Goal: Information Seeking & Learning: Learn about a topic

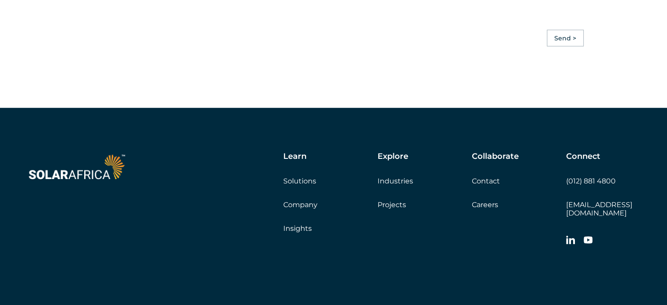
scroll to position [2454, 0]
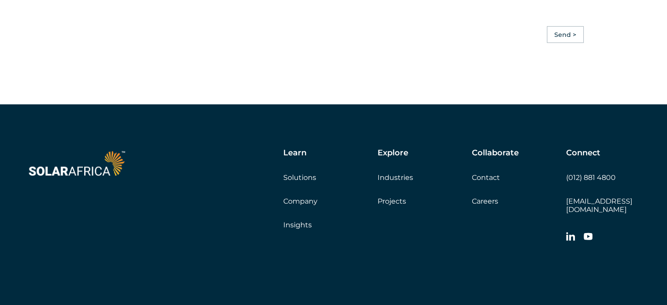
click at [392, 205] on link "Projects" at bounding box center [391, 201] width 28 height 8
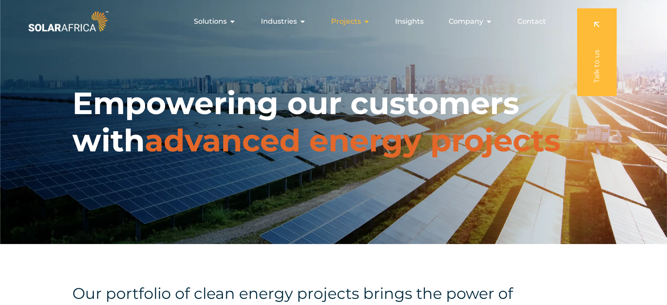
click at [368, 21] on icon "Menu" at bounding box center [366, 21] width 7 height 7
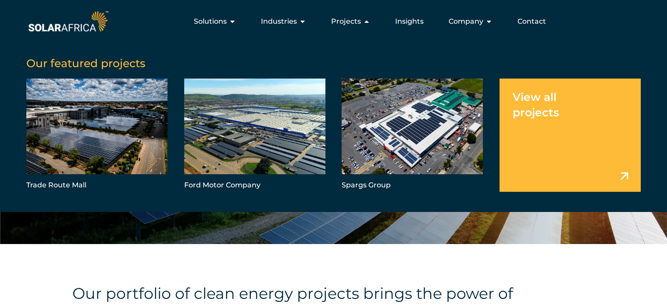
click at [542, 108] on link "Menu" at bounding box center [569, 134] width 141 height 113
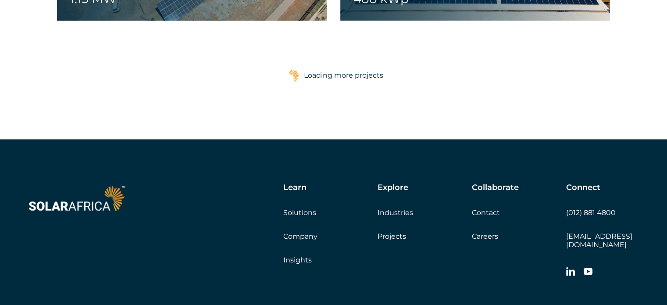
scroll to position [1553, 0]
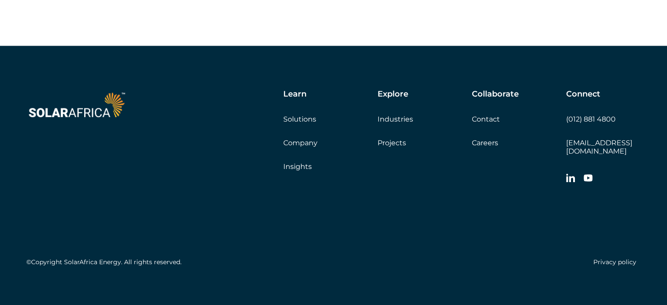
click at [568, 173] on icon at bounding box center [570, 177] width 9 height 9
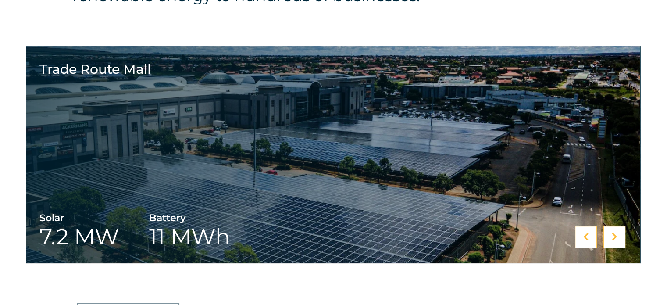
scroll to position [334, 0]
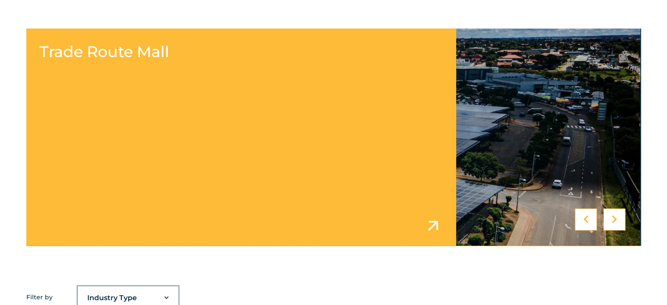
click at [325, 117] on link at bounding box center [333, 136] width 614 height 217
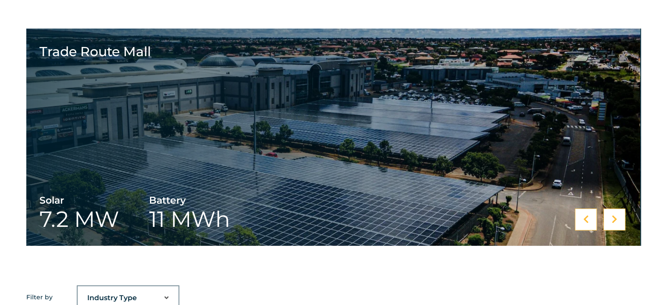
click at [610, 216] on div at bounding box center [614, 219] width 22 height 22
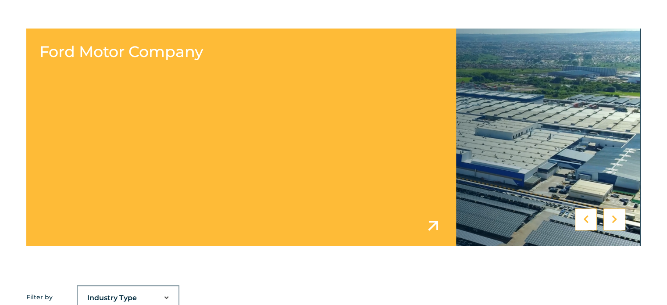
click at [247, 128] on link at bounding box center [333, 136] width 614 height 217
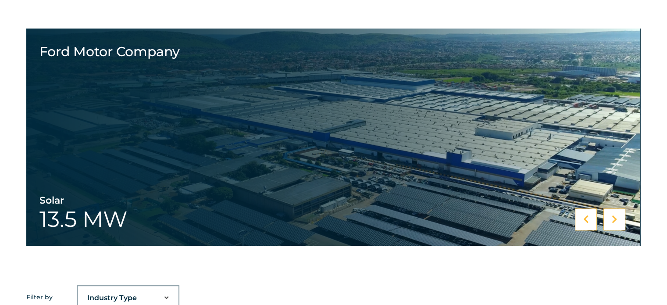
click at [614, 215] on icon at bounding box center [614, 219] width 6 height 9
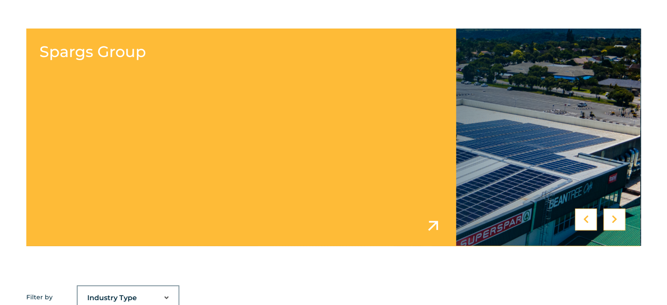
click at [309, 131] on link at bounding box center [333, 136] width 614 height 217
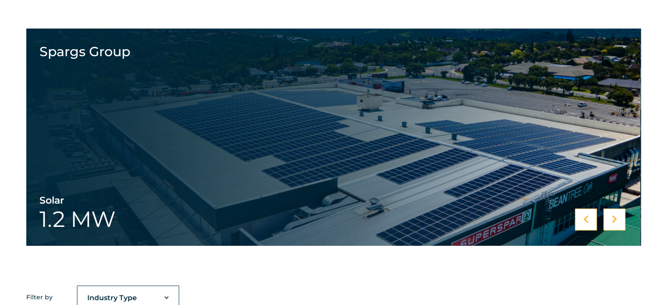
click at [609, 221] on div at bounding box center [614, 219] width 22 height 22
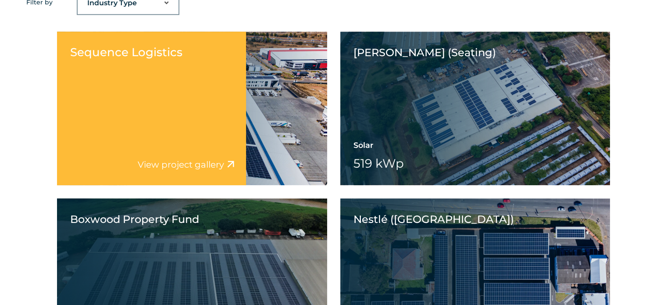
scroll to position [641, 0]
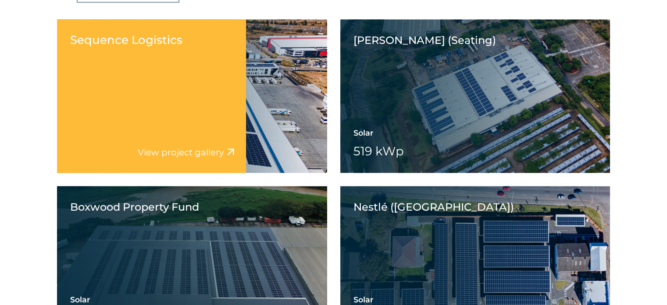
click at [240, 106] on div "Sequence Logistics View project video View project gallery" at bounding box center [151, 95] width 189 height 153
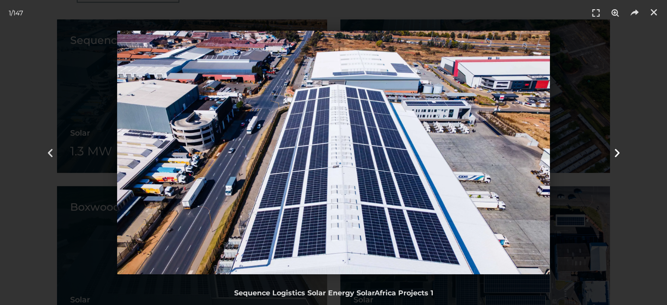
click at [636, 64] on div "Next" at bounding box center [617, 152] width 100 height 305
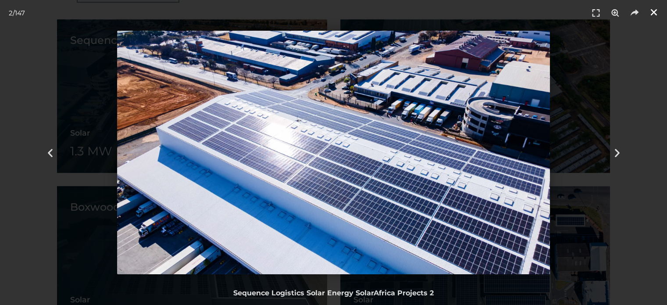
click at [652, 14] on icon "Close (Esc)" at bounding box center [653, 12] width 9 height 9
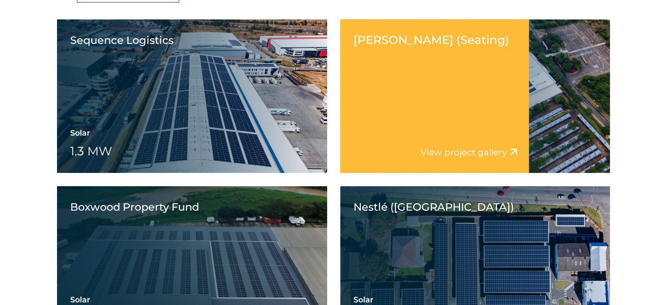
click at [479, 128] on div "Yanfeng Rosslyn (Seating) View project video View project gallery" at bounding box center [434, 95] width 189 height 153
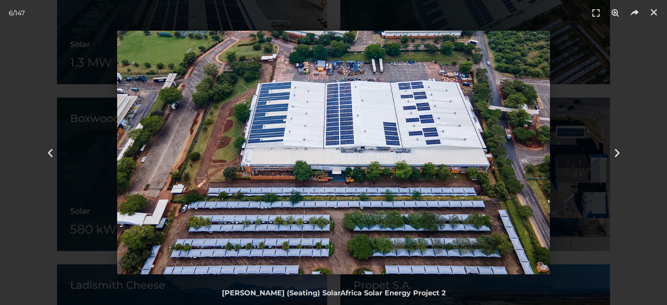
scroll to position [816, 0]
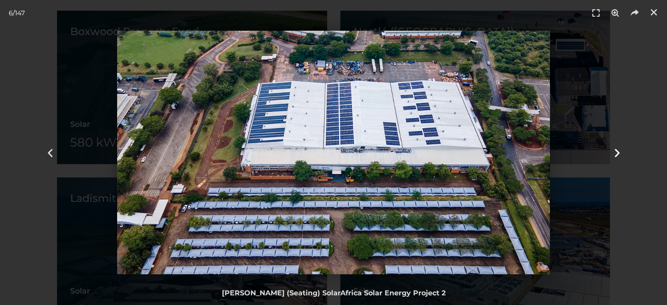
click at [613, 150] on icon "Next slide" at bounding box center [616, 152] width 11 height 11
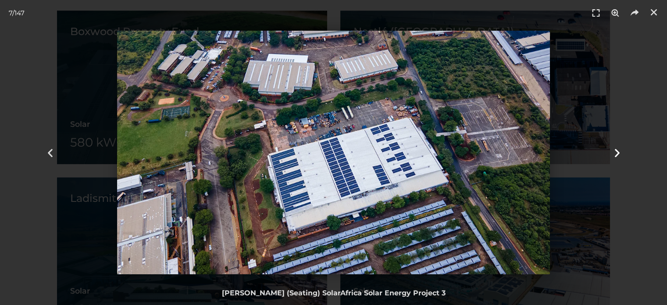
click at [613, 150] on icon "Next slide" at bounding box center [616, 152] width 11 height 11
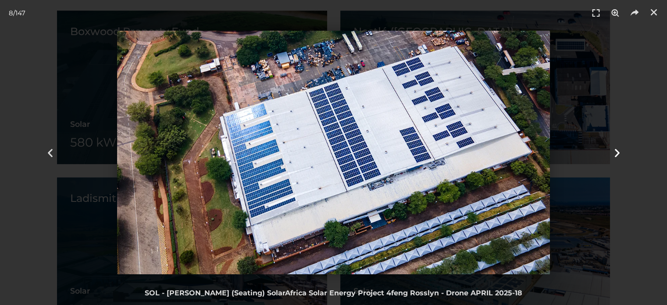
click at [613, 150] on icon "Next slide" at bounding box center [616, 152] width 11 height 11
click at [652, 15] on icon "Close (Esc)" at bounding box center [653, 12] width 9 height 9
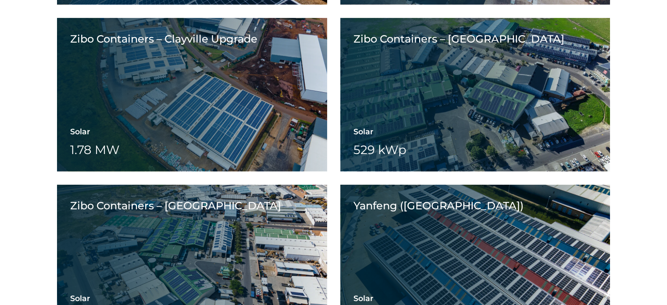
scroll to position [2482, 0]
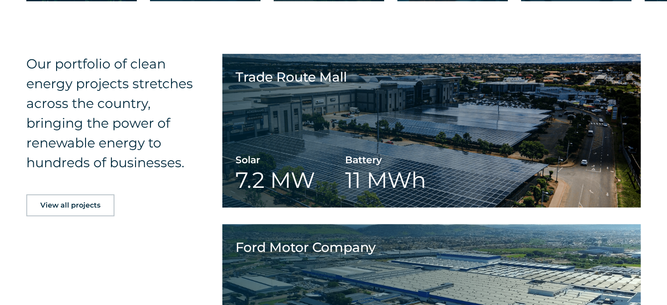
scroll to position [2717, 0]
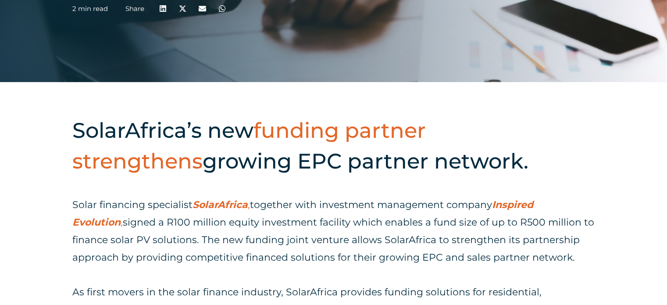
scroll to position [307, 0]
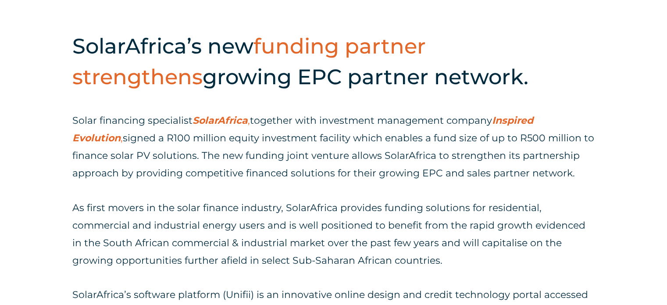
drag, startPoint x: 496, startPoint y: 120, endPoint x: 587, endPoint y: 123, distance: 91.2
click at [589, 123] on p "Solar financing specialist SolarAfrica , together with investment management co…" at bounding box center [333, 147] width 522 height 70
copy p "Inspired Evolution"
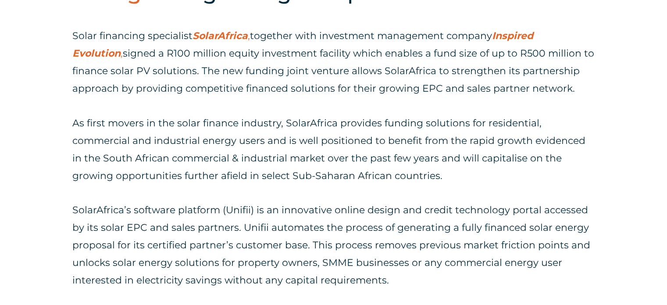
scroll to position [394, 0]
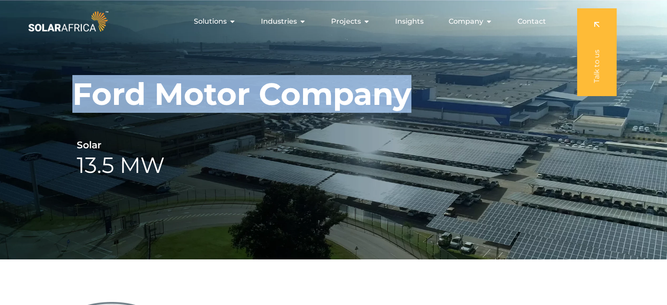
drag, startPoint x: 75, startPoint y: 94, endPoint x: 417, endPoint y: 99, distance: 342.7
click at [417, 99] on div "Ford Motor Company Solar 13.5 MW" at bounding box center [333, 129] width 667 height 259
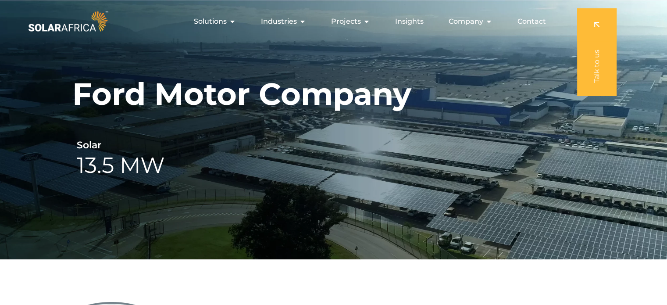
drag, startPoint x: 361, startPoint y: 99, endPoint x: 222, endPoint y: 288, distance: 234.8
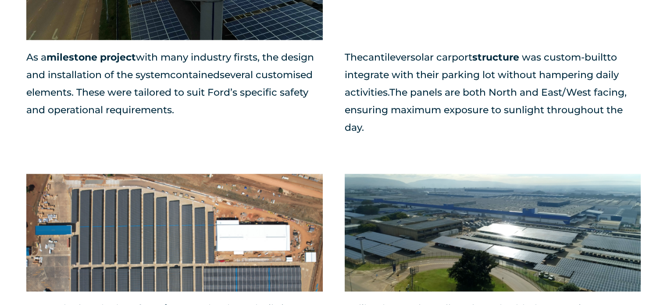
scroll to position [1008, 0]
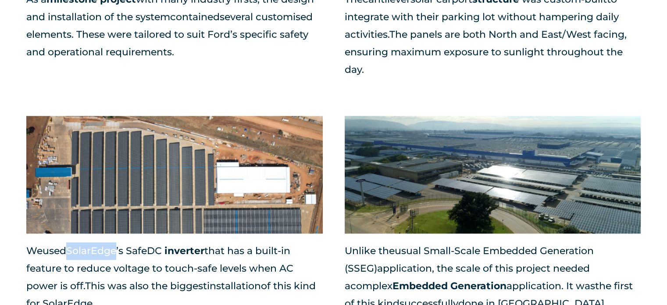
drag, startPoint x: 74, startPoint y: 203, endPoint x: 121, endPoint y: 202, distance: 46.9
click at [121, 245] on span "We used SolarEdge ’s SafeDC" at bounding box center [95, 251] width 138 height 12
copy span "SolarEdge"
click at [312, 242] on p "We used SolarEdge ’s SafeDC inverter that has a built-in feature to reduce volt…" at bounding box center [174, 277] width 296 height 70
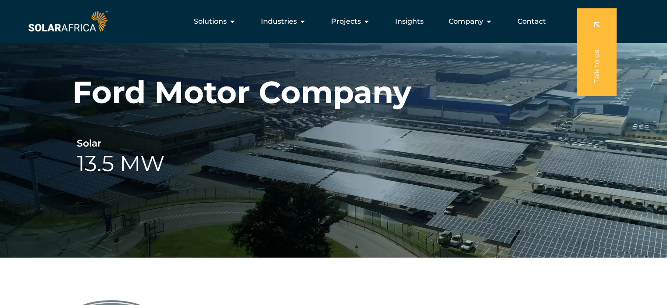
scroll to position [0, 0]
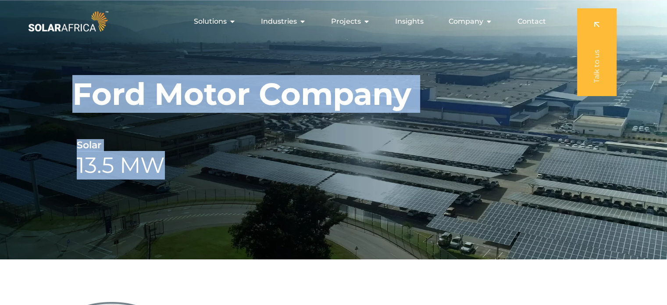
drag, startPoint x: 77, startPoint y: 97, endPoint x: 460, endPoint y: 98, distance: 383.0
click at [460, 98] on div "Ford Motor Company Solar 13.5 MW" at bounding box center [333, 129] width 667 height 259
click at [153, 96] on h1 "Ford Motor Company" at bounding box center [241, 93] width 339 height 37
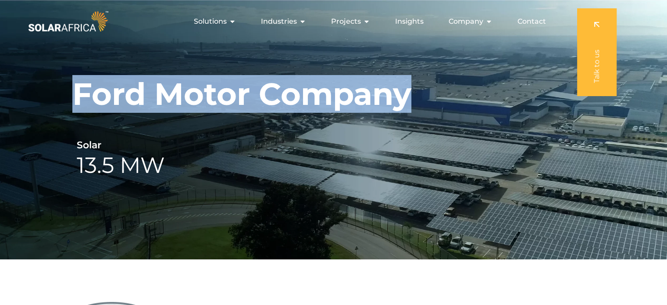
drag, startPoint x: 163, startPoint y: 99, endPoint x: 405, endPoint y: 101, distance: 241.9
click at [405, 101] on h1 "Ford Motor Company" at bounding box center [241, 93] width 339 height 37
copy h1 "Ford Motor Company"
